Goal: Task Accomplishment & Management: Use online tool/utility

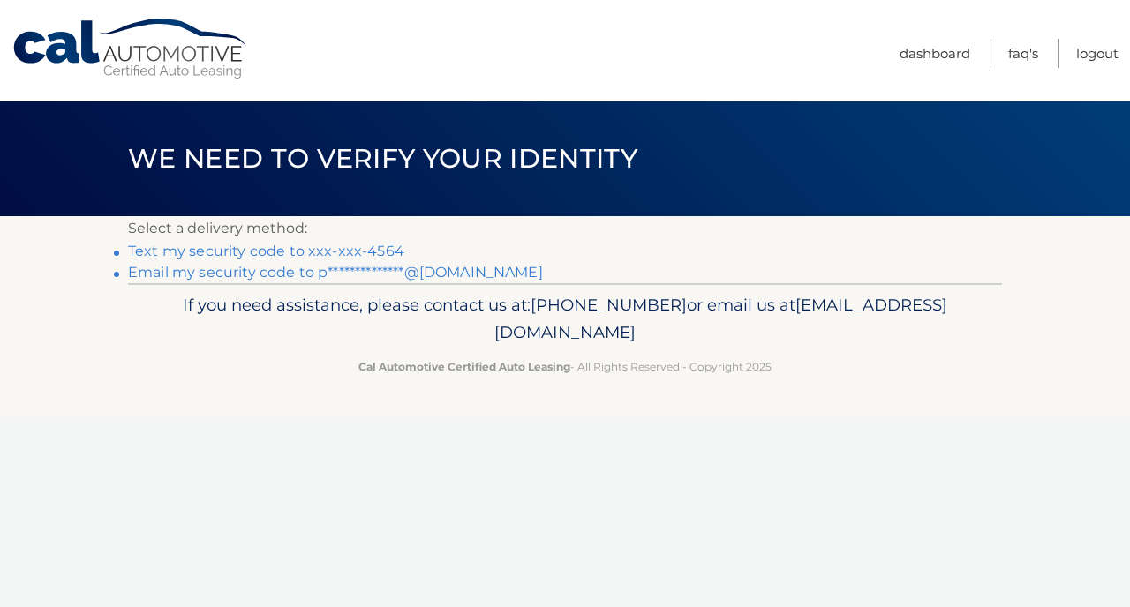
click at [278, 253] on link "Text my security code to xxx-xxx-4564" at bounding box center [266, 251] width 276 height 17
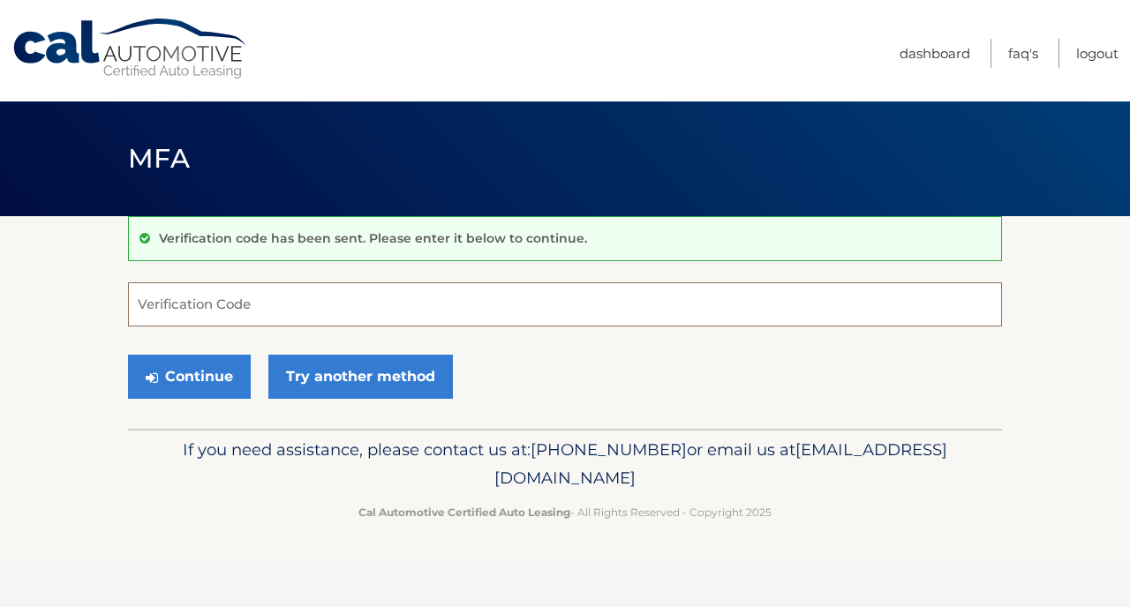
click at [248, 320] on input "Verification Code" at bounding box center [565, 304] width 874 height 44
type input "762055"
click at [237, 379] on button "Continue" at bounding box center [189, 377] width 123 height 44
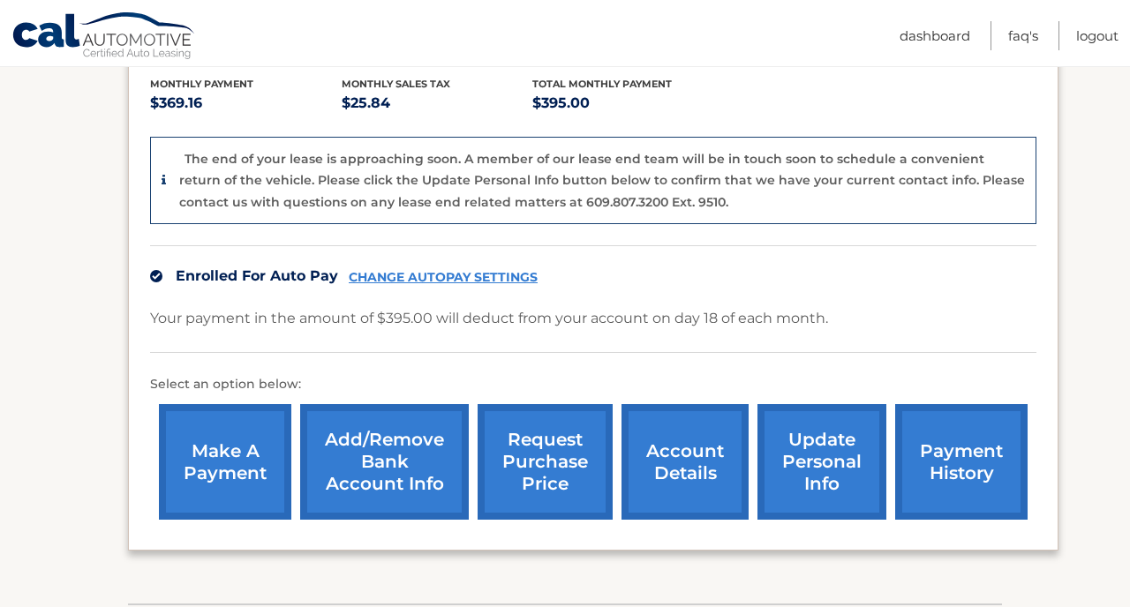
scroll to position [380, 0]
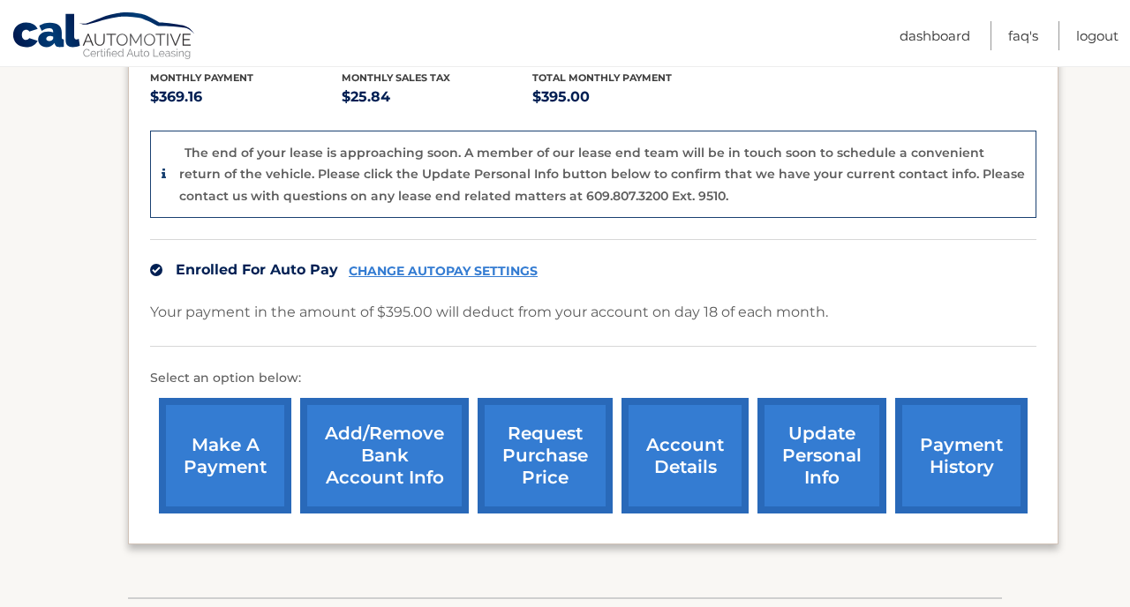
click at [217, 447] on link "make a payment" at bounding box center [225, 456] width 132 height 116
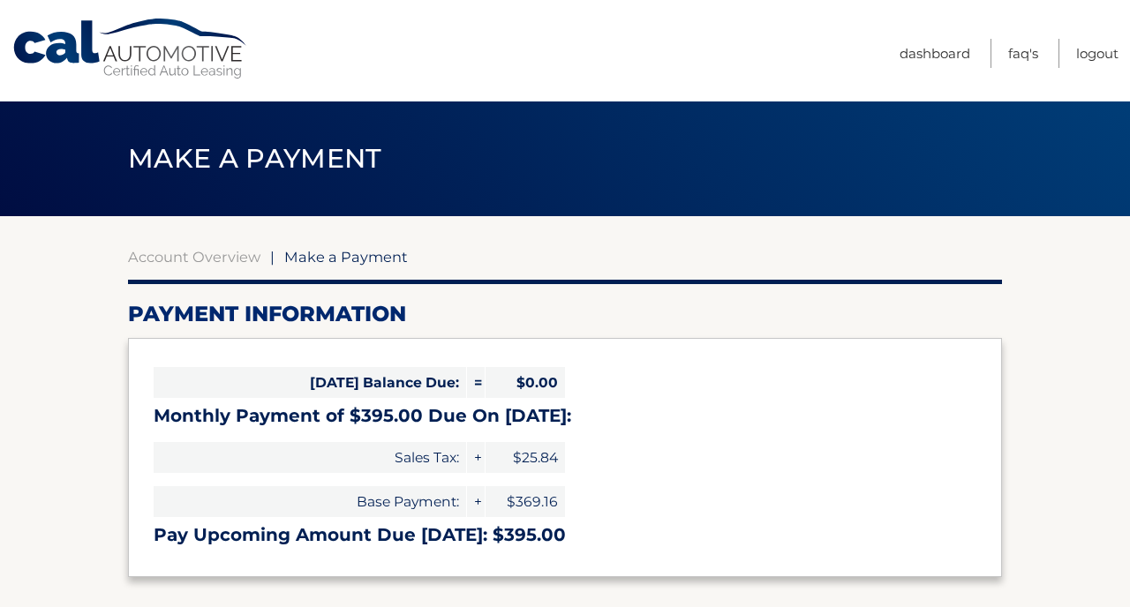
select select "M2VhM2ZkMzctNDg4Ni00NWY3LTg5ZjAtNjExNWVhNTdmMzM3"
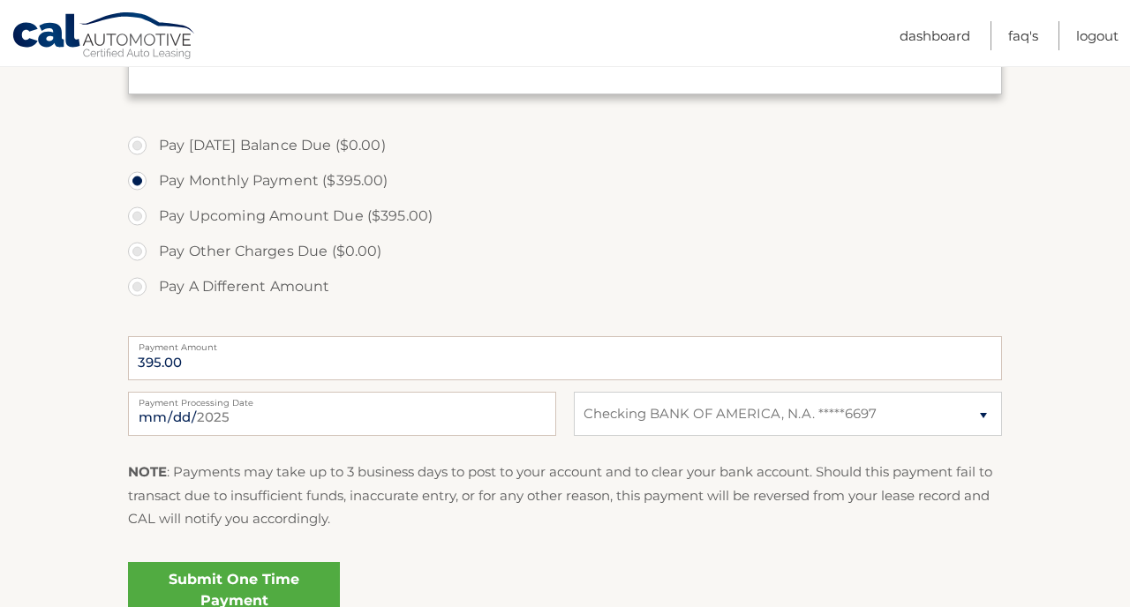
scroll to position [496, 0]
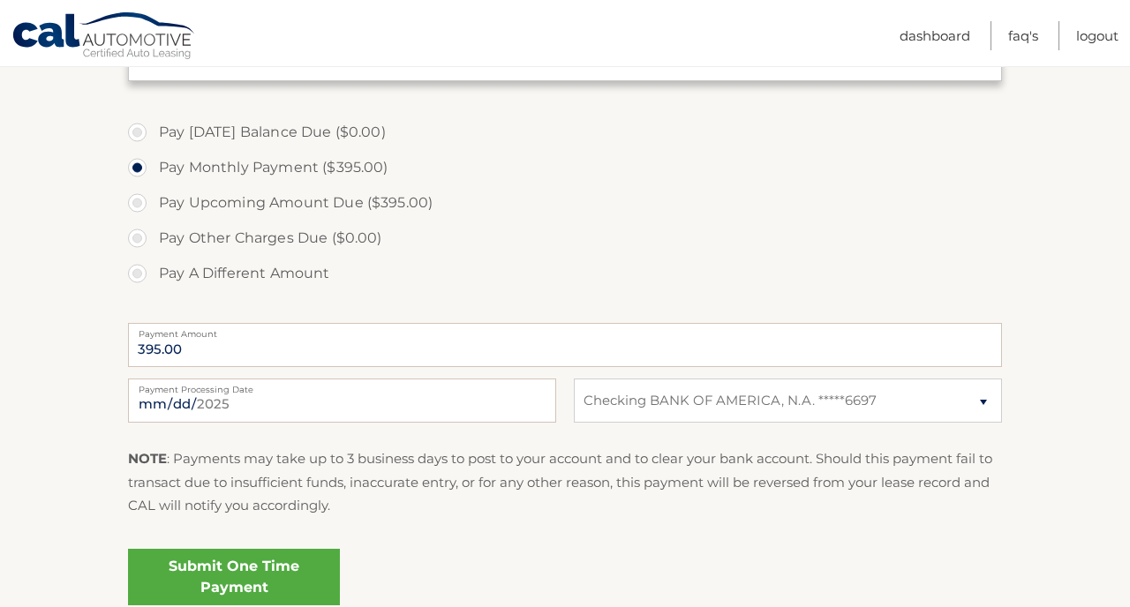
click at [262, 562] on link "Submit One Time Payment" at bounding box center [234, 577] width 212 height 56
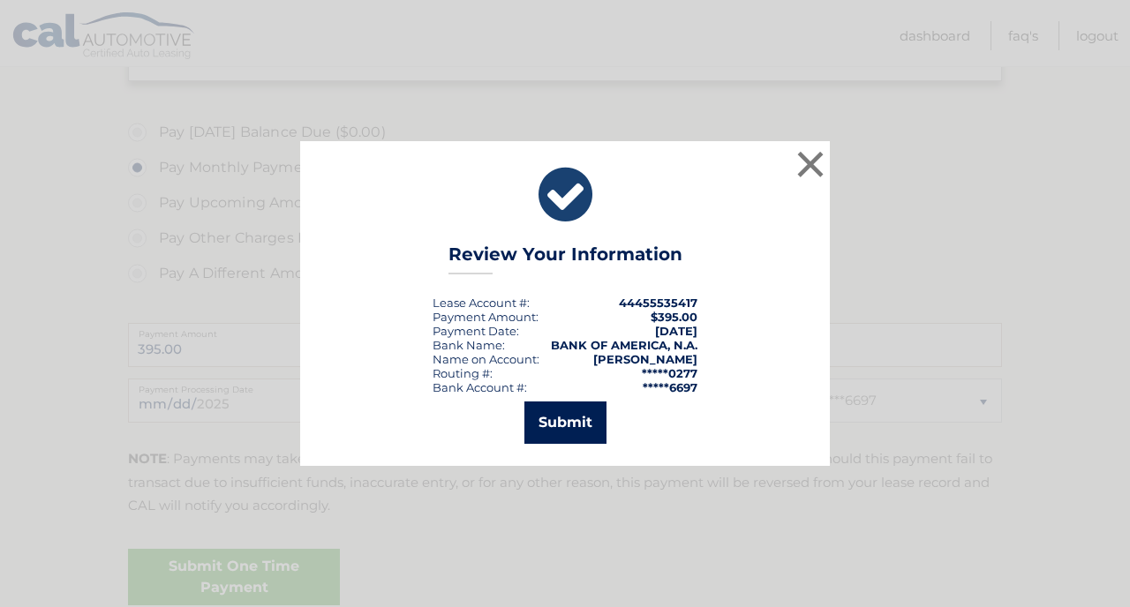
click at [601, 413] on button "Submit" at bounding box center [565, 423] width 82 height 42
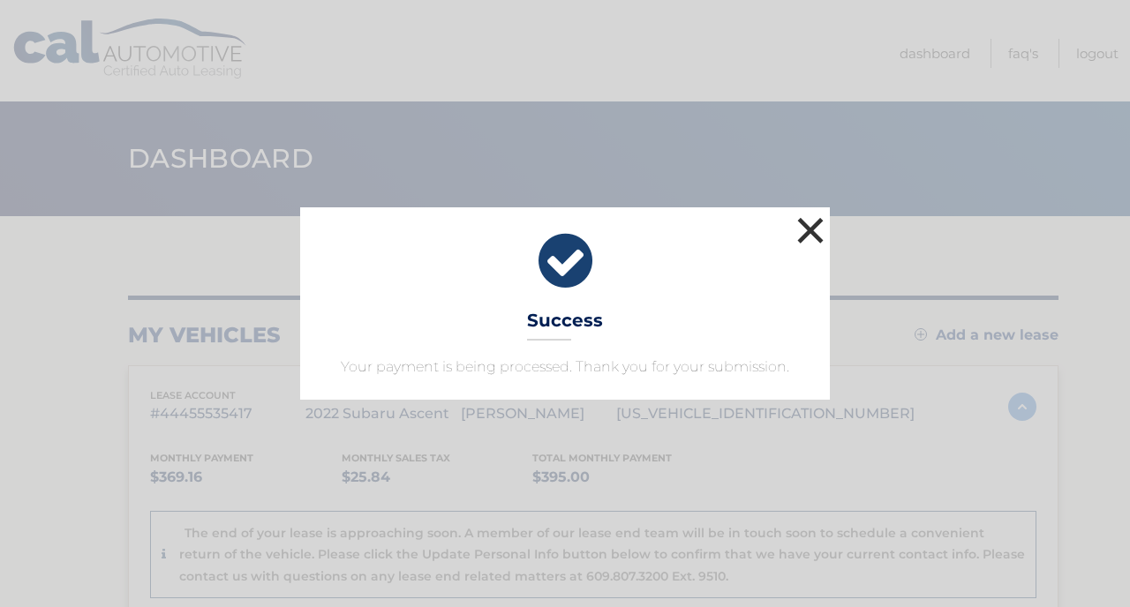
click at [807, 230] on button "×" at bounding box center [810, 230] width 35 height 35
